Goal: Task Accomplishment & Management: Use online tool/utility

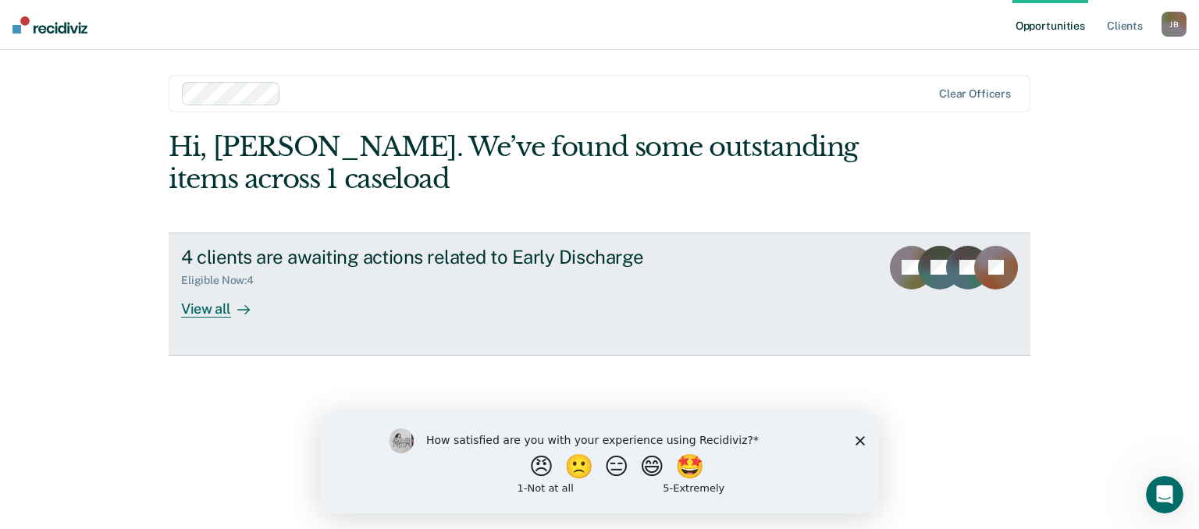
click at [223, 310] on div "View all" at bounding box center [224, 302] width 87 height 30
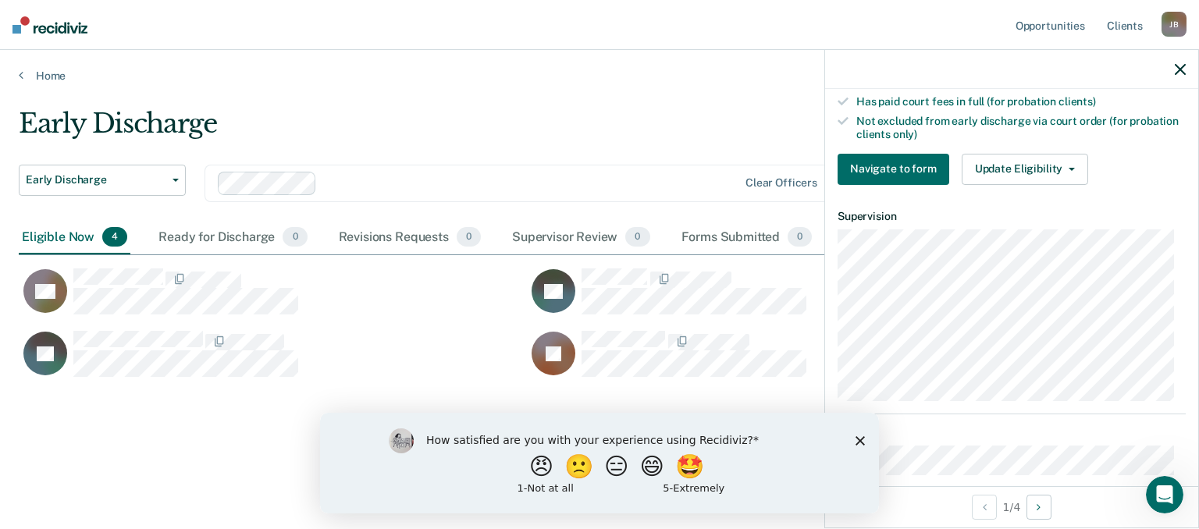
scroll to position [312, 0]
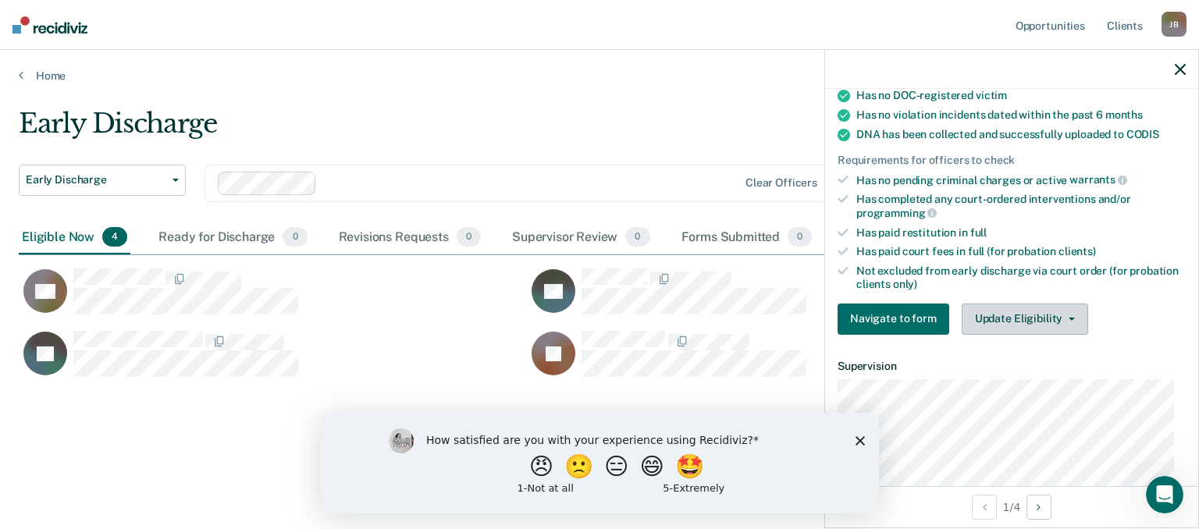
click at [1055, 308] on button "Update Eligibility" at bounding box center [1025, 319] width 127 height 31
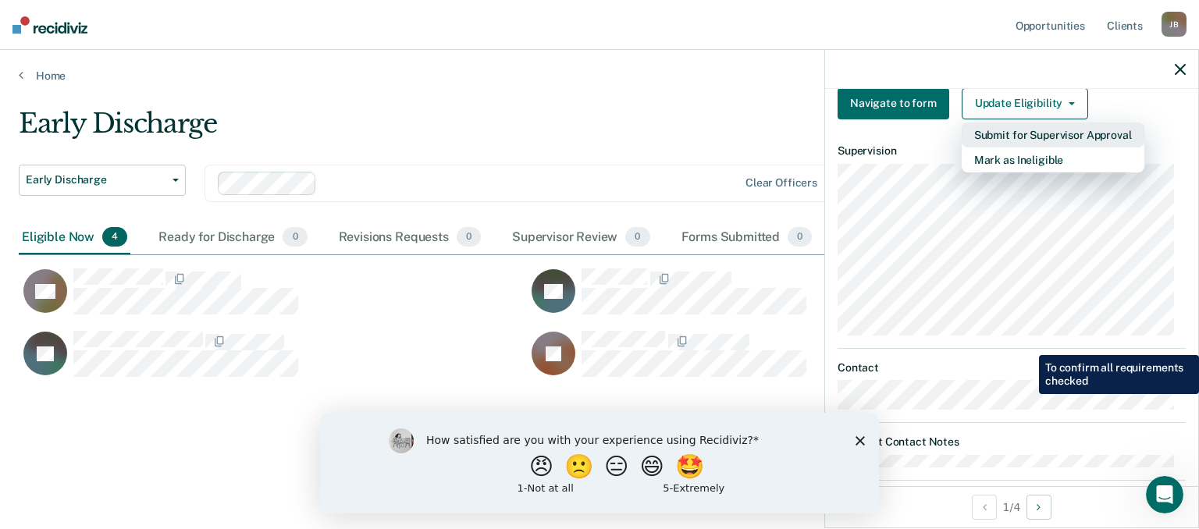
scroll to position [547, 0]
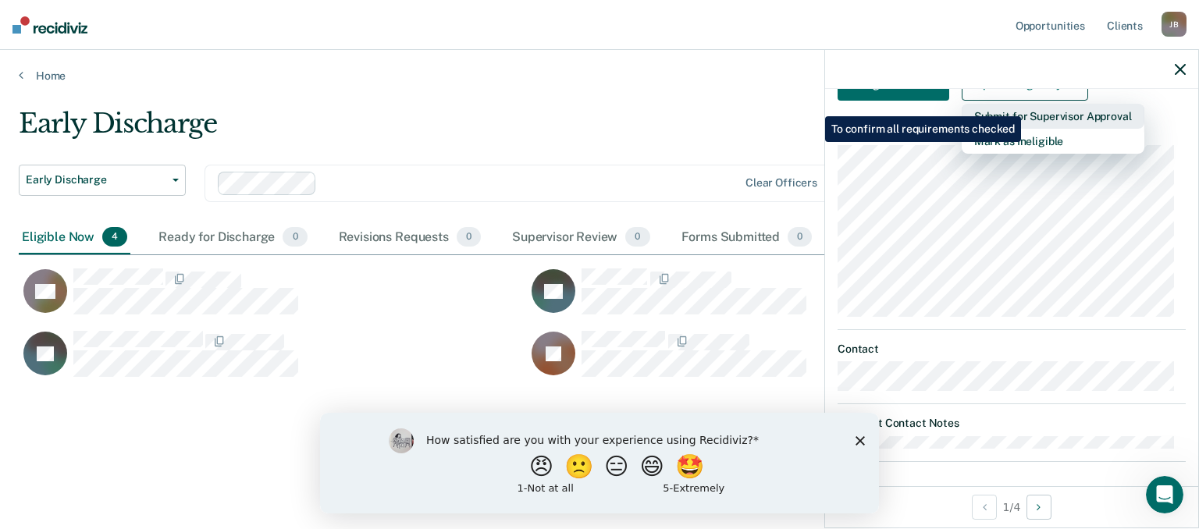
click at [1024, 105] on button "Submit for Supervisor Approval" at bounding box center [1053, 116] width 183 height 25
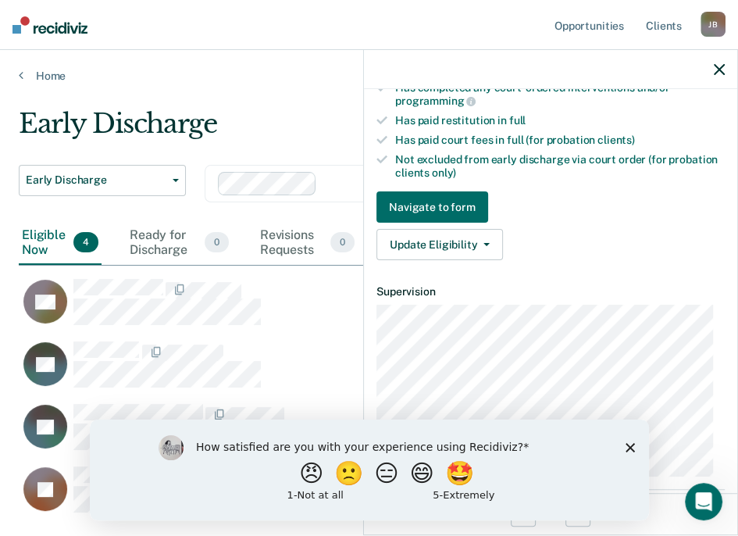
scroll to position [405, 0]
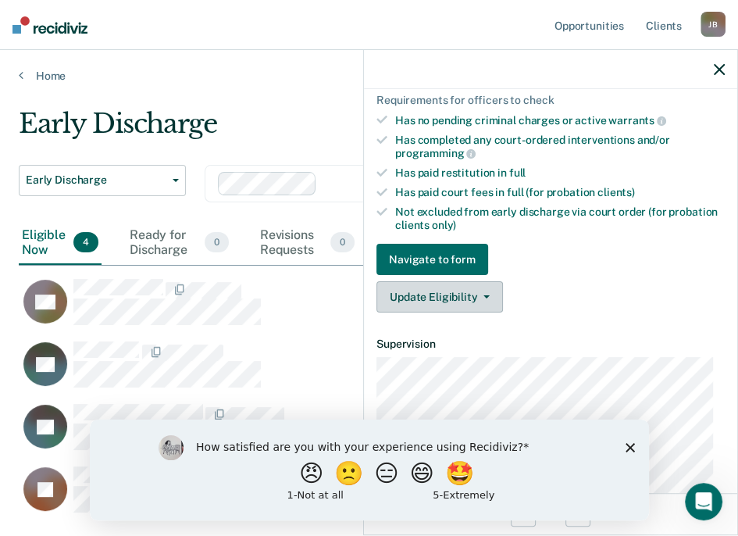
click at [479, 295] on span "button" at bounding box center [483, 296] width 12 height 3
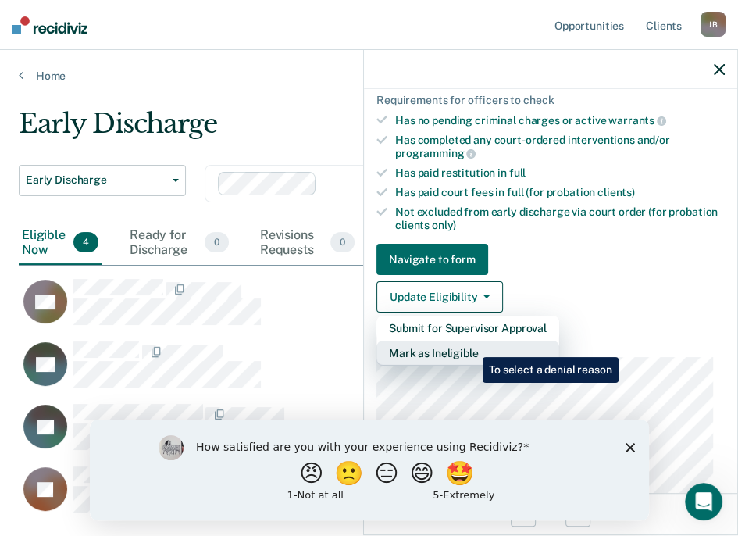
click at [471, 345] on button "Mark as Ineligible" at bounding box center [467, 352] width 183 height 25
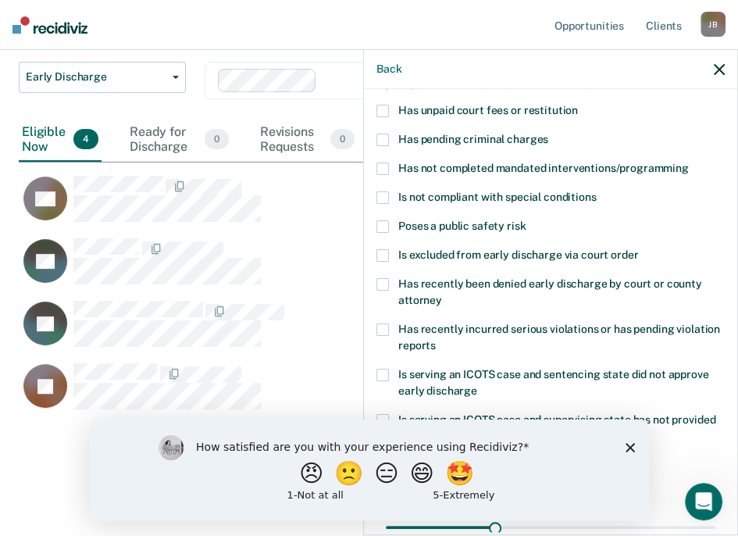
scroll to position [25, 0]
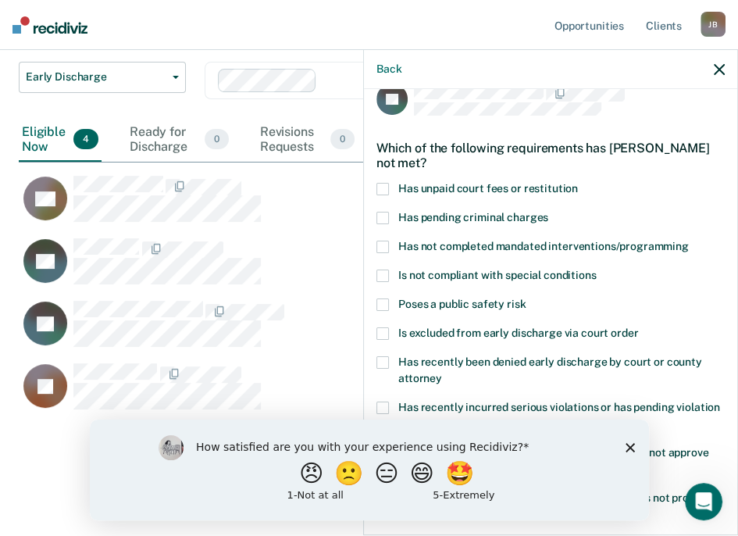
click at [384, 187] on span at bounding box center [382, 189] width 12 height 12
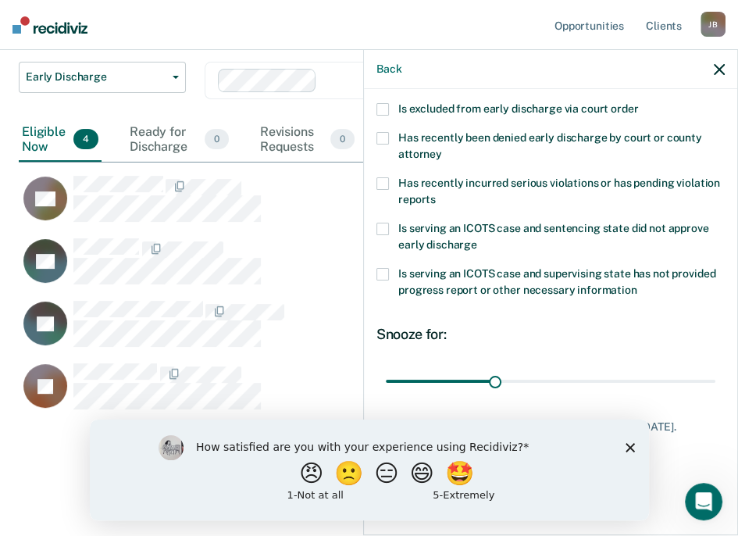
scroll to position [259, 0]
click at [628, 449] on polygon "Close survey" at bounding box center [629, 446] width 9 height 9
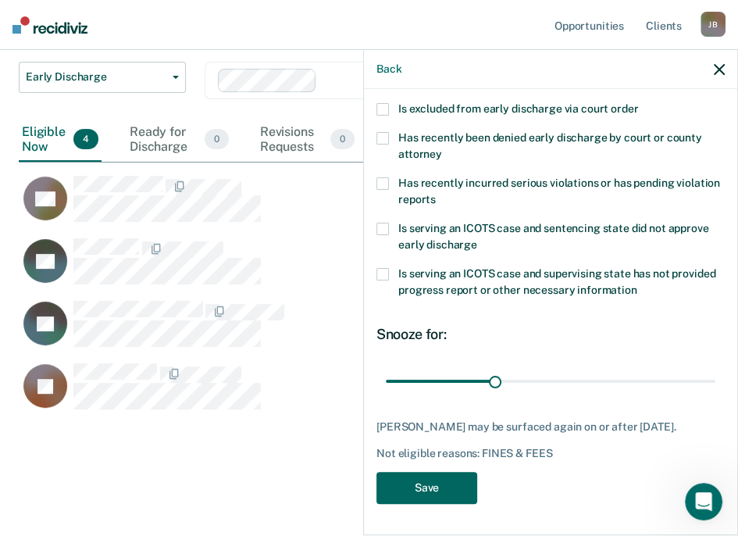
click at [418, 488] on button "Save" at bounding box center [426, 488] width 101 height 32
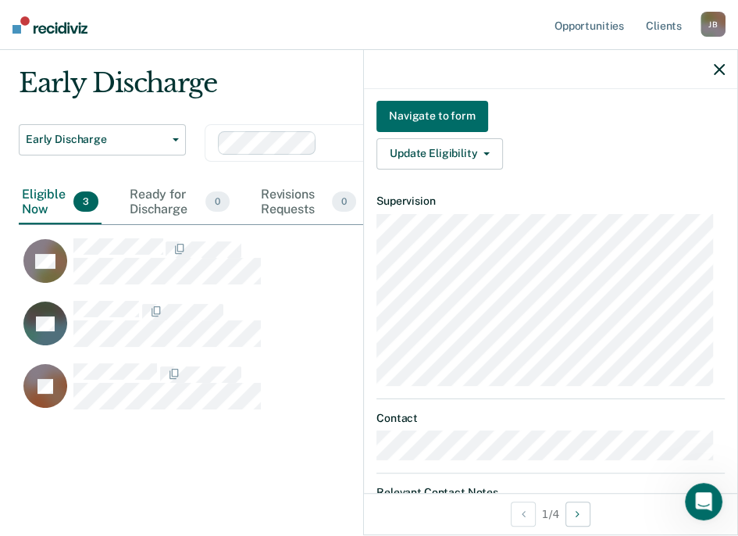
scroll to position [421, 0]
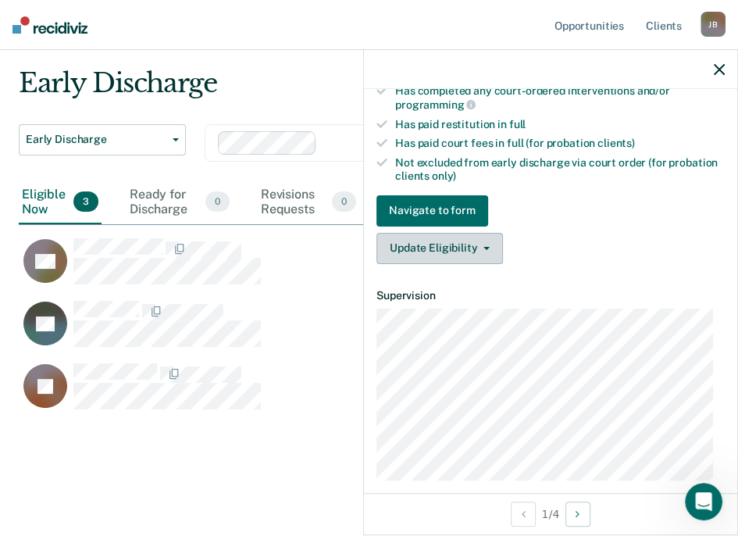
click at [480, 247] on span "button" at bounding box center [483, 248] width 12 height 3
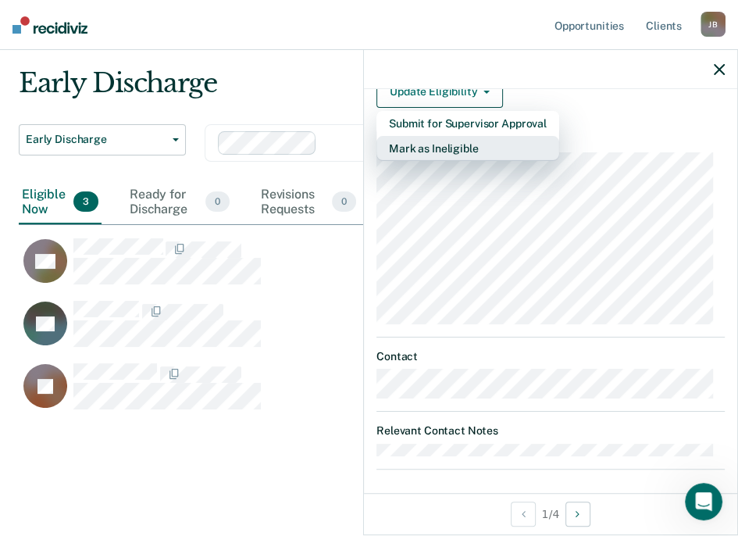
scroll to position [499, 0]
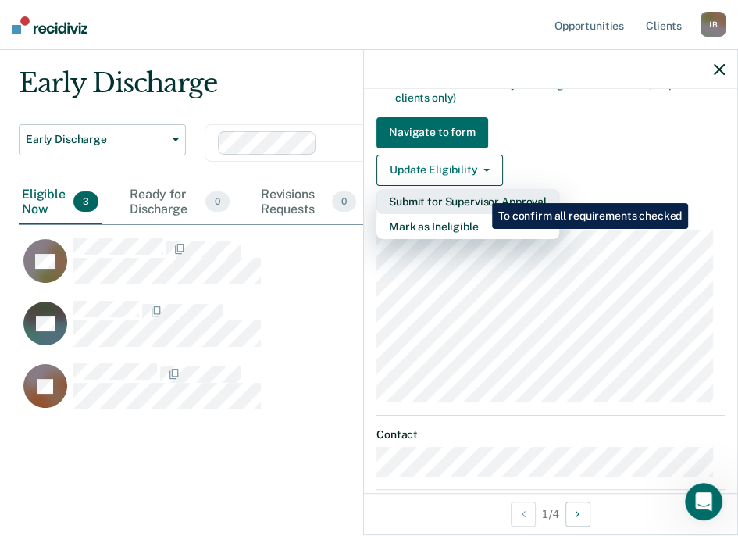
click at [480, 191] on button "Submit for Supervisor Approval" at bounding box center [467, 201] width 183 height 25
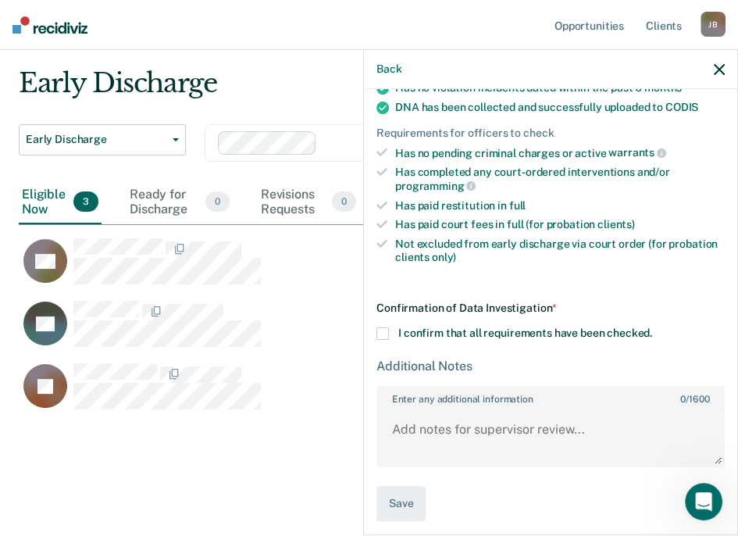
scroll to position [339, 0]
click at [384, 332] on span at bounding box center [382, 334] width 12 height 12
click at [652, 328] on input "I confirm that all requirements have been checked." at bounding box center [652, 328] width 0 height 0
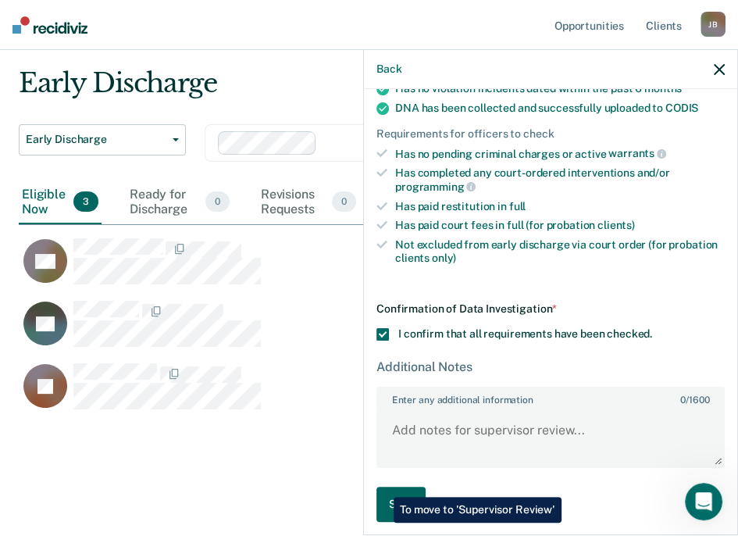
click at [382, 487] on button "Save" at bounding box center [400, 504] width 49 height 35
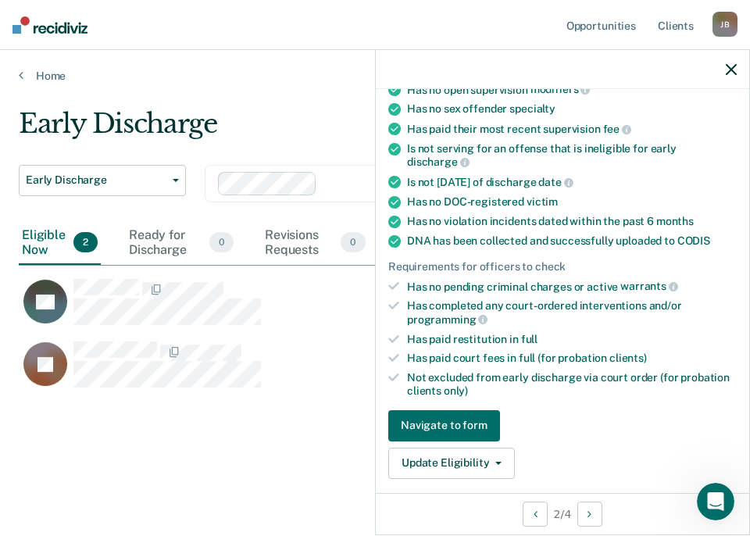
scroll to position [390, 0]
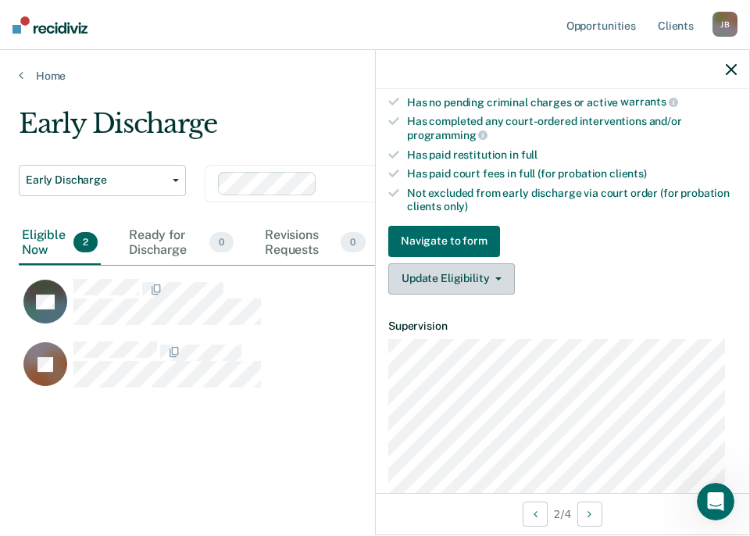
click at [487, 279] on button "Update Eligibility" at bounding box center [451, 278] width 127 height 31
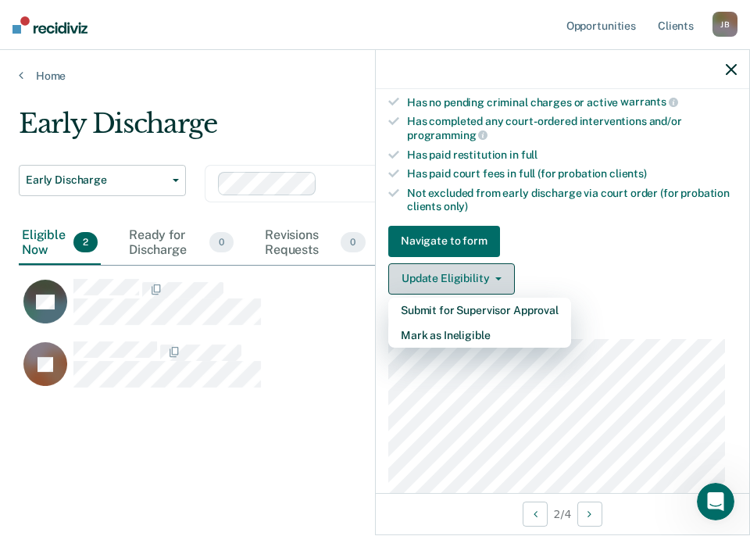
click at [483, 269] on button "Update Eligibility" at bounding box center [451, 278] width 127 height 31
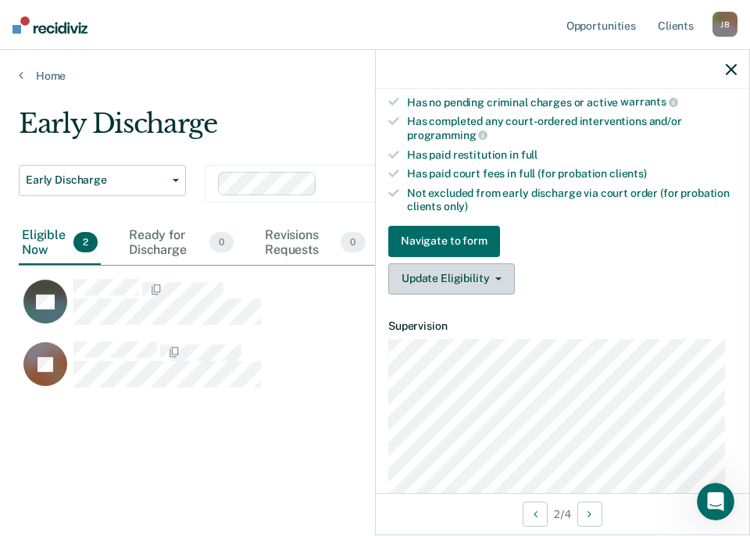
click at [485, 271] on button "Update Eligibility" at bounding box center [451, 278] width 127 height 31
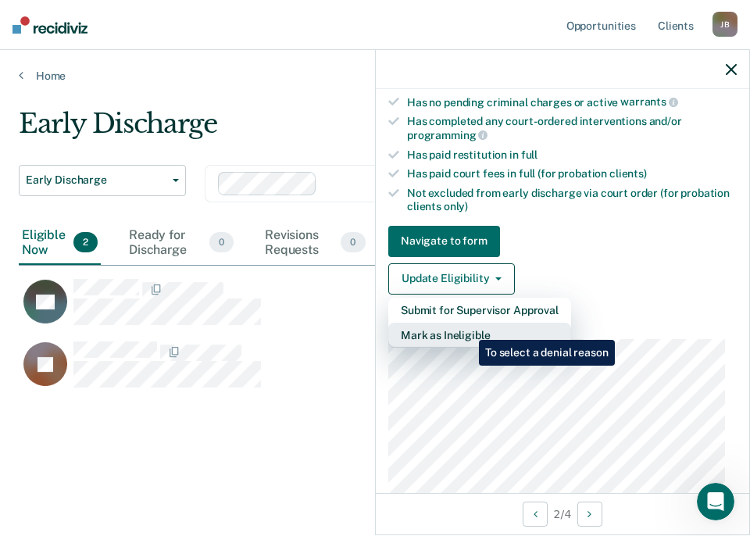
click at [467, 328] on button "Mark as Ineligible" at bounding box center [479, 335] width 183 height 25
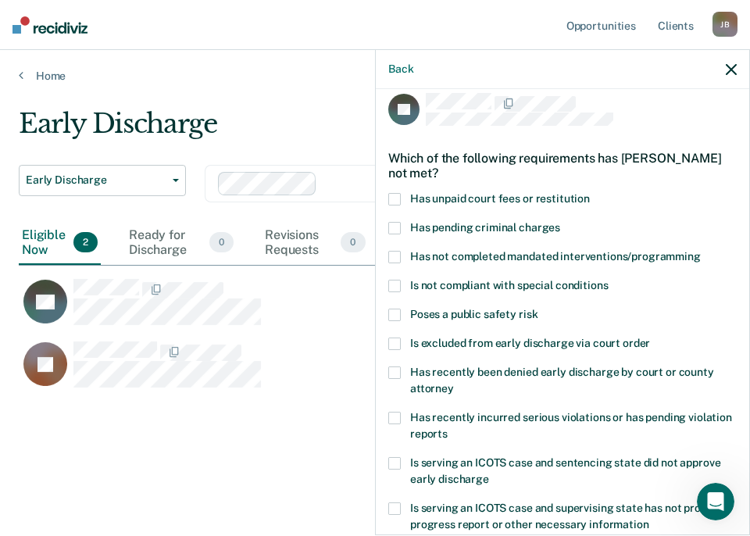
scroll to position [0, 0]
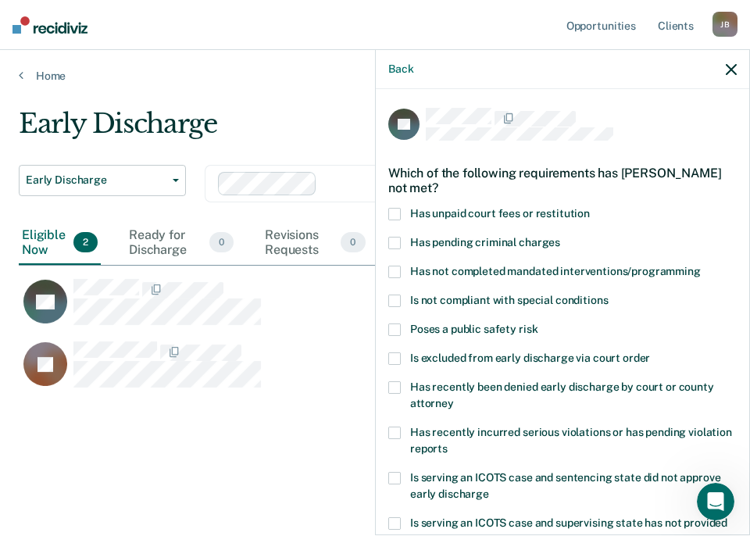
click at [397, 213] on span at bounding box center [394, 214] width 12 height 12
click at [394, 294] on span at bounding box center [394, 300] width 12 height 12
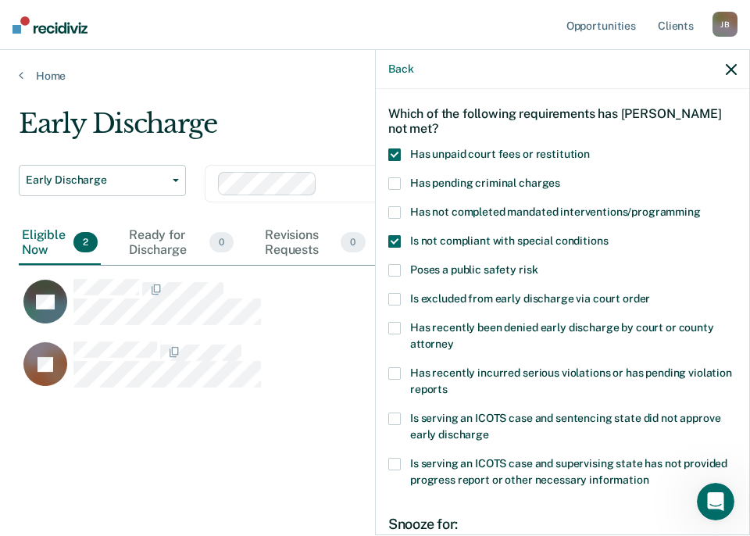
scroll to position [247, 0]
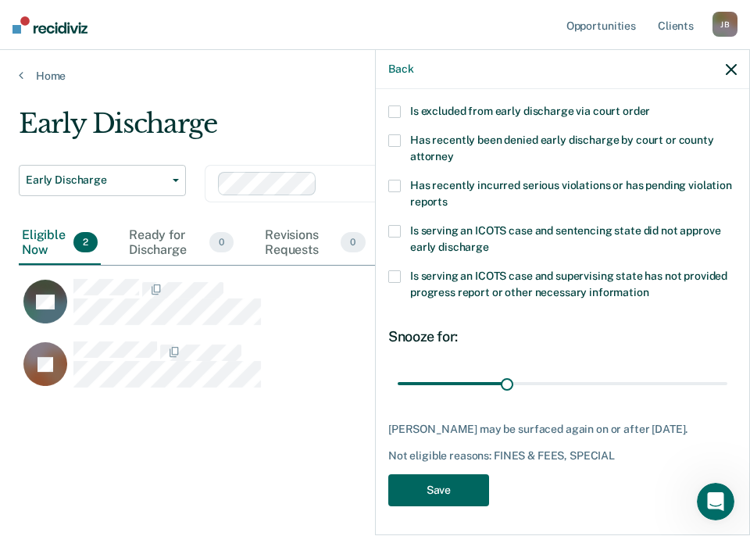
click at [452, 476] on button "Save" at bounding box center [438, 490] width 101 height 32
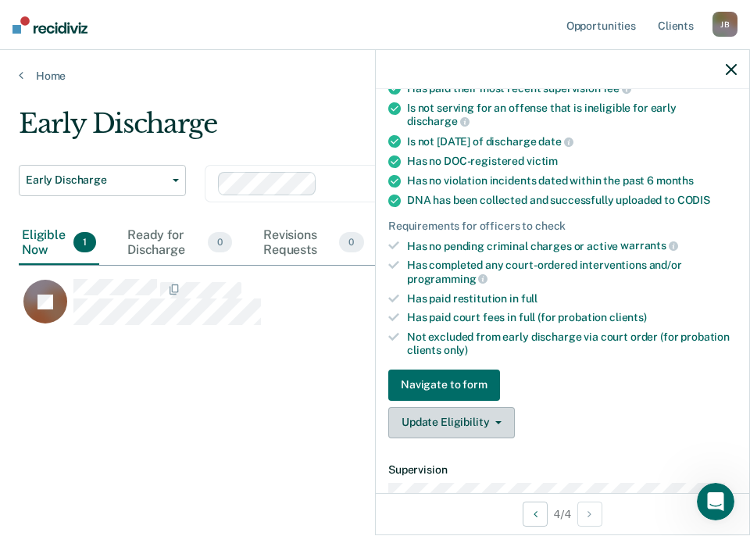
click at [497, 421] on icon "button" at bounding box center [498, 422] width 6 height 3
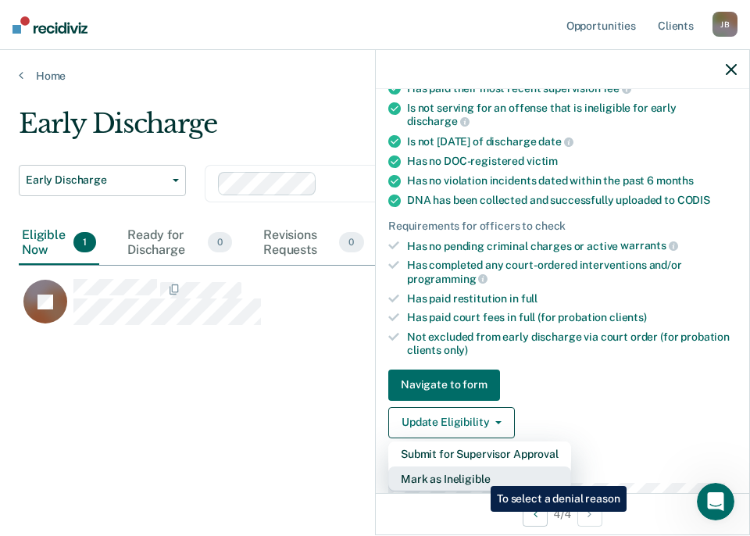
click at [479, 474] on button "Mark as Ineligible" at bounding box center [479, 478] width 183 height 25
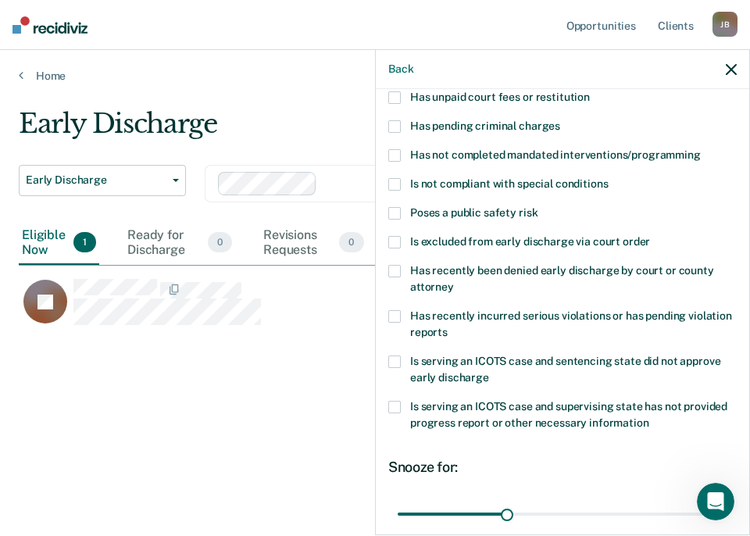
scroll to position [0, 0]
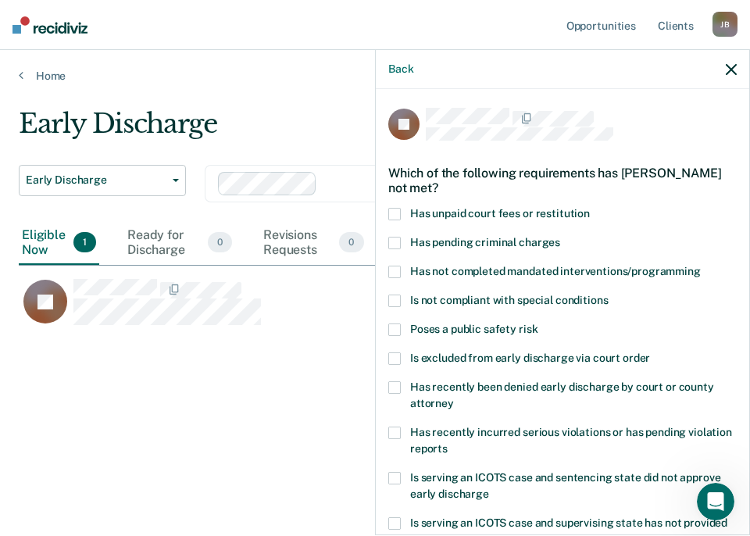
click at [402, 213] on label "Has unpaid court fees or restitution" at bounding box center [562, 216] width 348 height 16
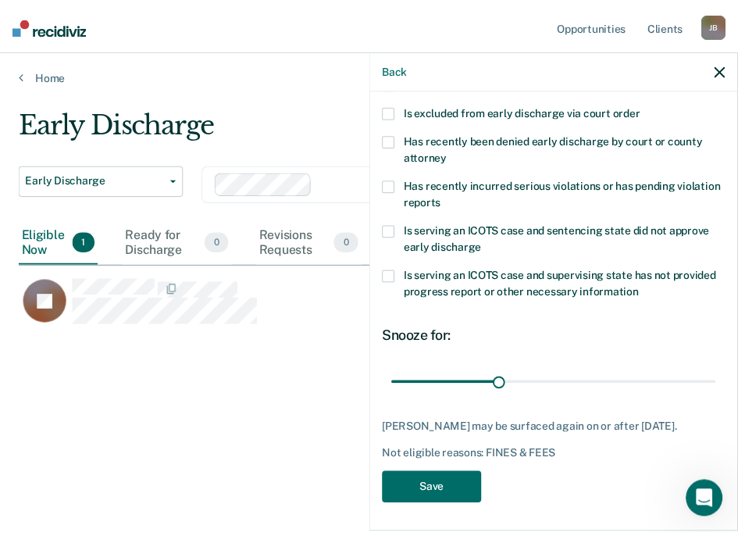
scroll to position [259, 0]
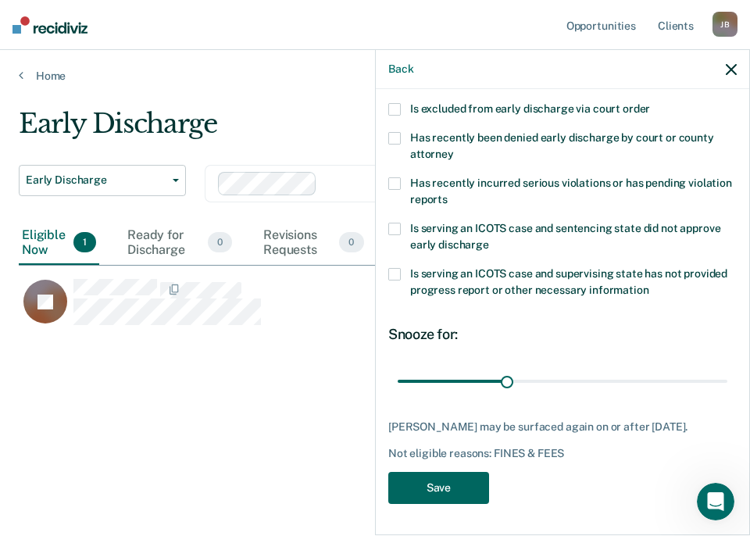
click at [442, 487] on button "Save" at bounding box center [438, 488] width 101 height 32
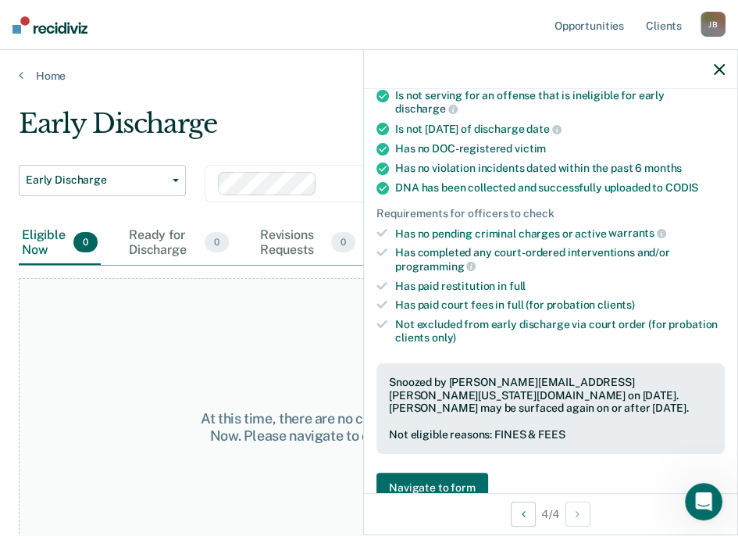
scroll to position [39, 0]
